Goal: Task Accomplishment & Management: Use online tool/utility

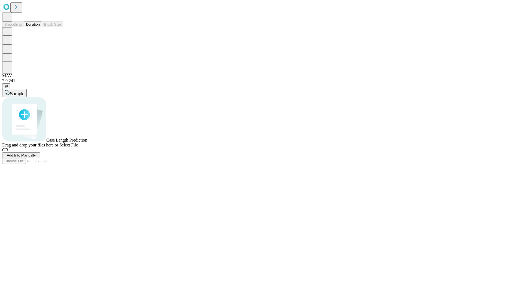
click at [36, 157] on span "Add Info Manually" at bounding box center [21, 155] width 29 height 4
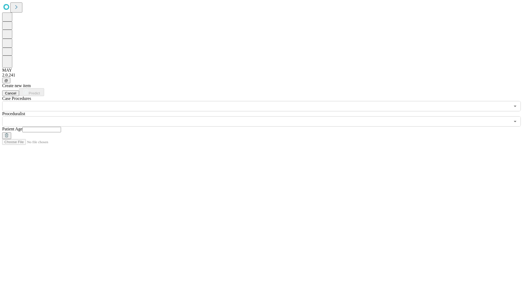
click at [61, 127] on input "text" at bounding box center [41, 129] width 39 height 5
type input "**"
click at [265, 116] on input "text" at bounding box center [256, 121] width 508 height 10
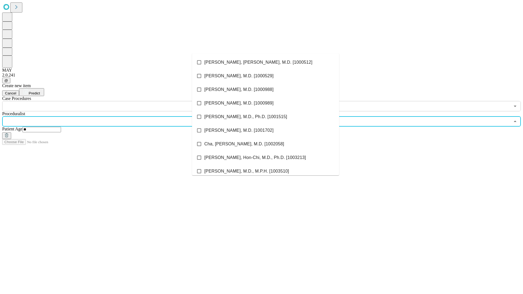
click at [265, 62] on li "[PERSON_NAME], [PERSON_NAME], M.D. [1000512]" at bounding box center [265, 63] width 147 height 14
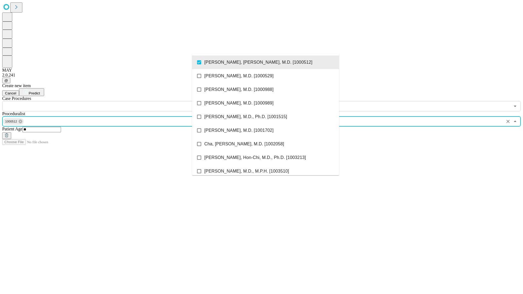
click at [114, 101] on input "text" at bounding box center [256, 106] width 508 height 10
